Goal: Use online tool/utility: Utilize a website feature to perform a specific function

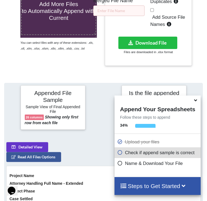
scroll to position [229, 0]
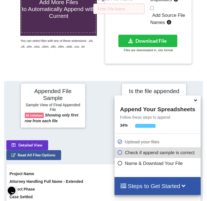
click at [196, 102] on icon at bounding box center [196, 99] width 6 height 5
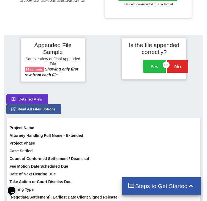
scroll to position [0, 0]
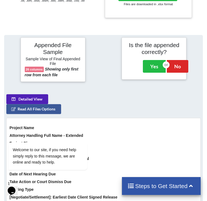
click at [43, 94] on button "Detailed View" at bounding box center [27, 99] width 42 height 10
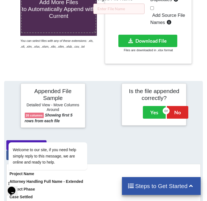
scroll to position [91, 0]
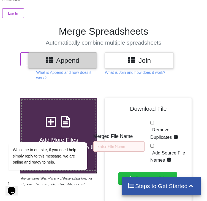
click at [154, 121] on input "Remove Duplicates" at bounding box center [153, 123] width 4 height 4
checkbox input "true"
click at [152, 144] on input "Add Source File Names" at bounding box center [153, 146] width 4 height 4
checkbox input "false"
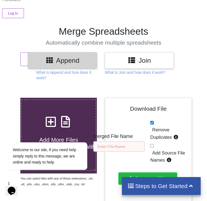
click at [128, 142] on input "text" at bounding box center [119, 147] width 51 height 10
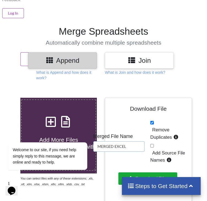
type input "MERGED EXCEL"
click at [153, 173] on button "Download File" at bounding box center [148, 179] width 59 height 12
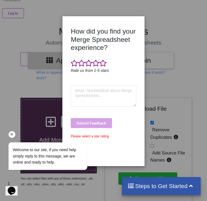
click at [11, 131] on div "Chat attention grabber" at bounding box center [12, 134] width 7 height 7
